Goal: Entertainment & Leisure: Consume media (video, audio)

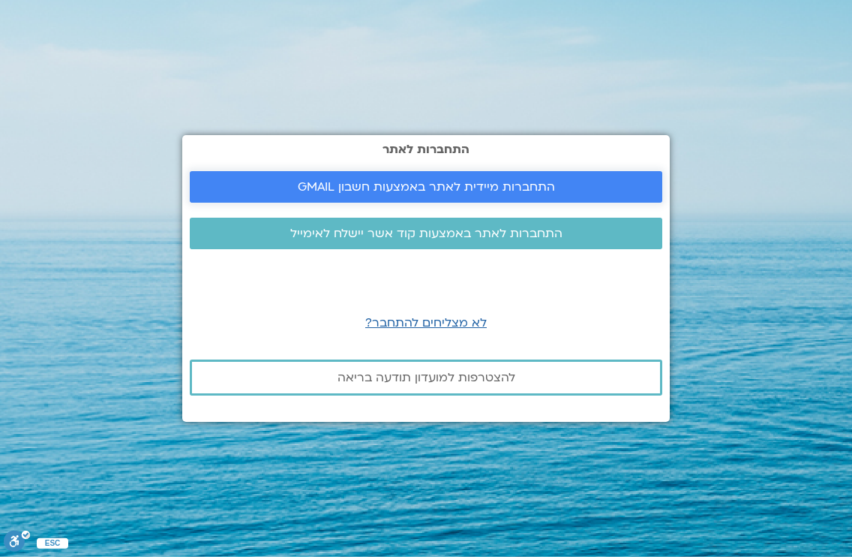
click at [373, 187] on span "התחברות מיידית לאתר באמצעות חשבון GMAIL" at bounding box center [426, 187] width 257 height 14
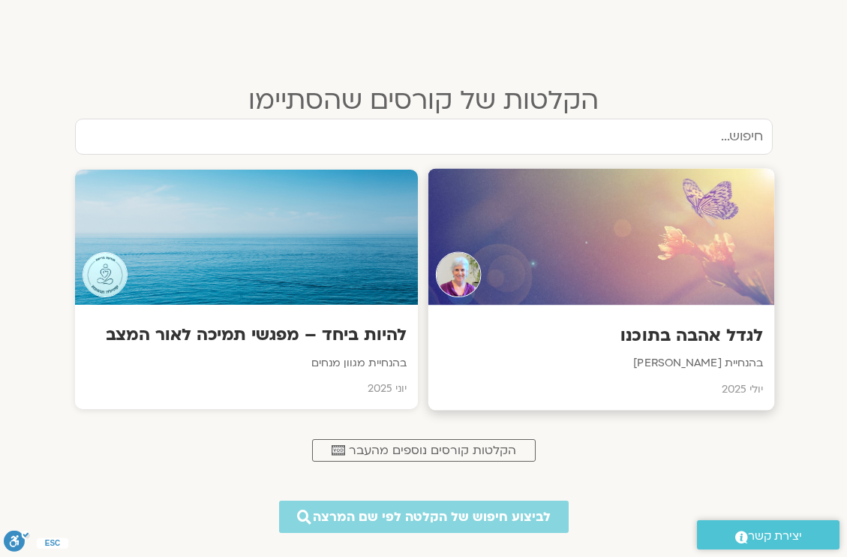
scroll to position [623, 0]
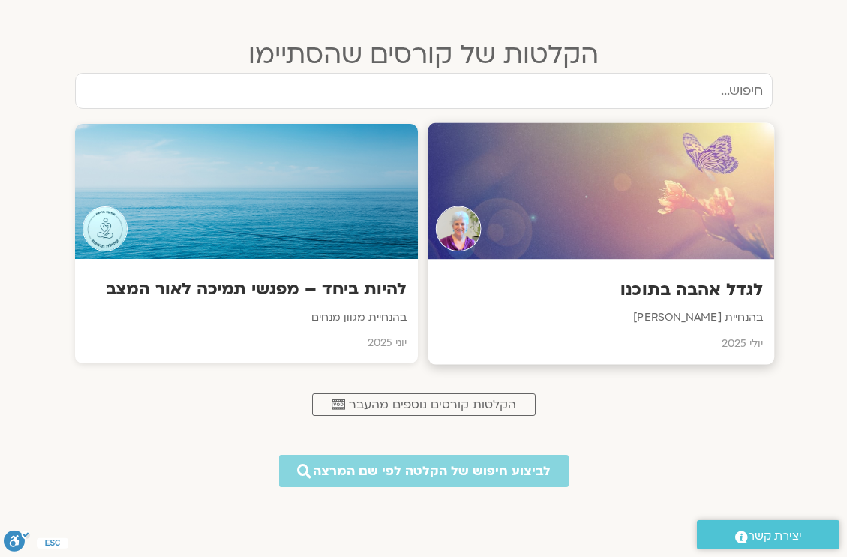
click at [635, 299] on h3 "לגדל אהבה בתוכנו" at bounding box center [600, 289] width 323 height 23
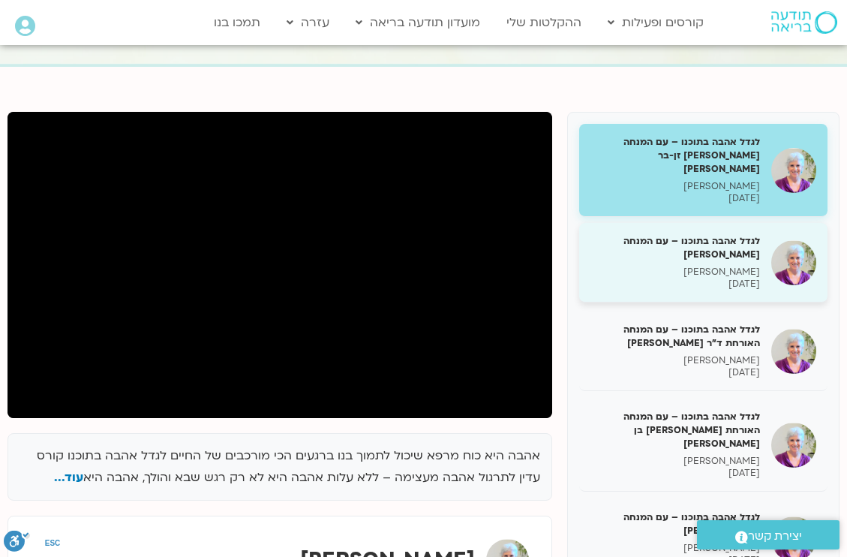
scroll to position [67, 0]
